Goal: Information Seeking & Learning: Check status

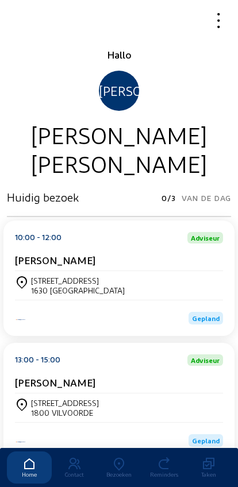
click at [185, 283] on div "Rue de Perk 1 1630 LINKEBEEK" at bounding box center [119, 286] width 208 height 20
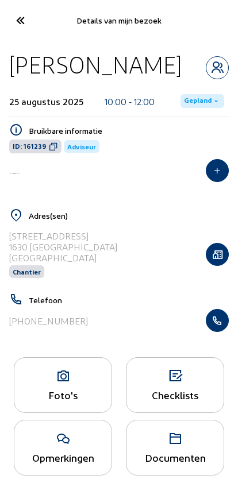
click at [220, 326] on icon "button" at bounding box center [217, 320] width 22 height 11
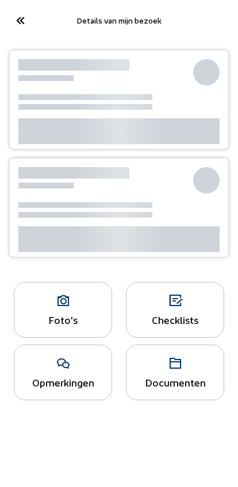
click at [14, 24] on icon at bounding box center [19, 20] width 19 height 20
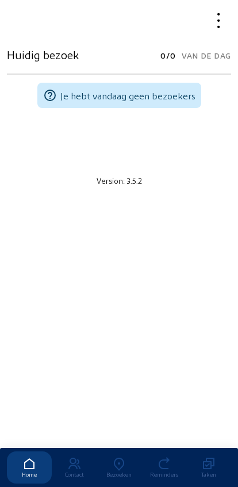
click at [121, 457] on icon at bounding box center [118, 464] width 45 height 14
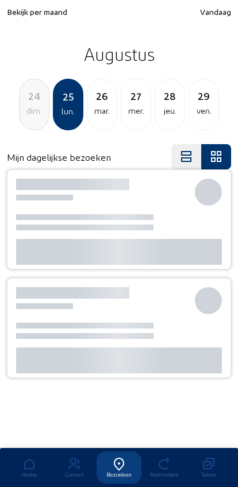
click at [21, 9] on span "Bekijk per maand" at bounding box center [37, 12] width 60 height 10
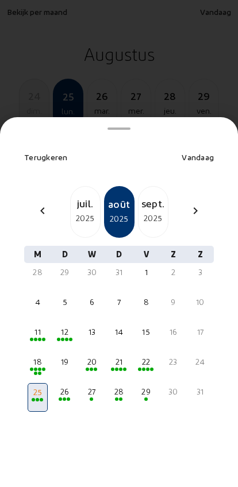
click at [34, 204] on div "chevron_left" at bounding box center [43, 212] width 28 height 17
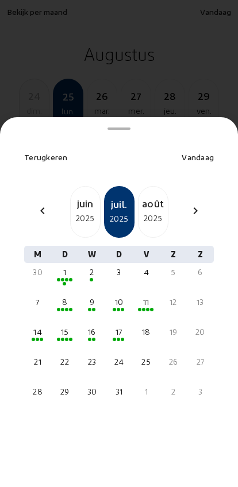
click at [78, 195] on div "juin" at bounding box center [85, 203] width 29 height 16
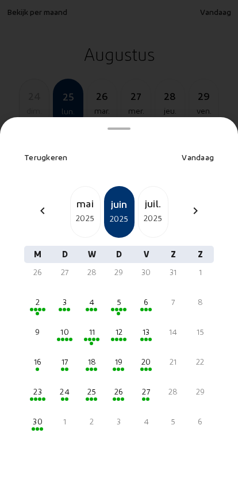
click at [121, 296] on div "5" at bounding box center [119, 301] width 18 height 11
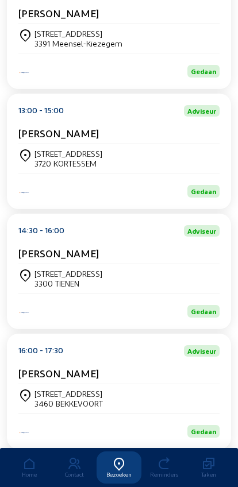
scroll to position [402, 0]
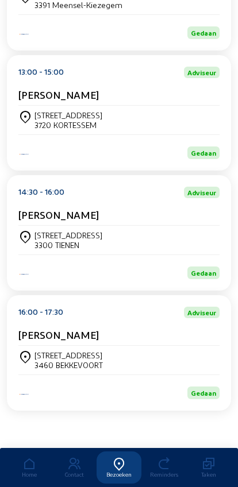
click at [140, 359] on div "[STREET_ADDRESS]" at bounding box center [118, 360] width 201 height 20
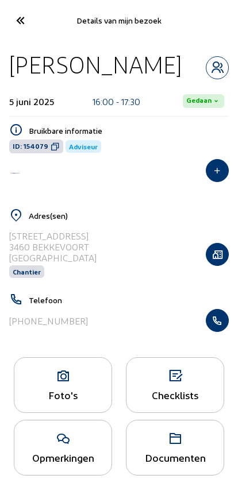
click at [13, 9] on cam-font-icon at bounding box center [20, 20] width 26 height 27
